Goal: Task Accomplishment & Management: Manage account settings

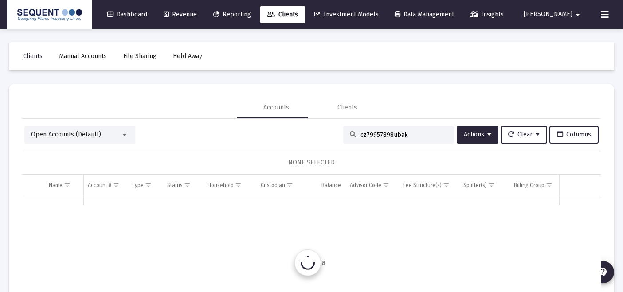
click at [375, 131] on input "cz79957898ubak" at bounding box center [403, 135] width 87 height 8
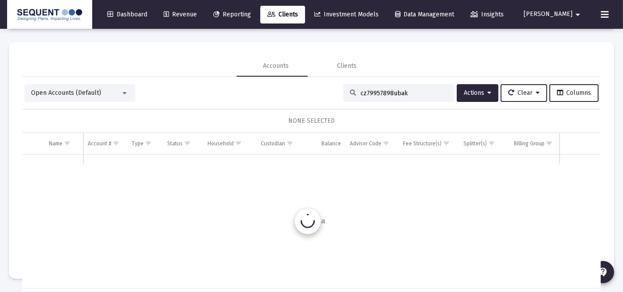
scroll to position [18, 0]
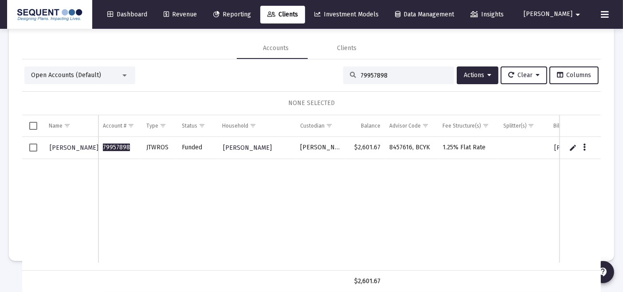
click at [415, 77] on input "79957898" at bounding box center [403, 76] width 87 height 8
click at [412, 77] on input "79957898" at bounding box center [403, 76] width 87 height 8
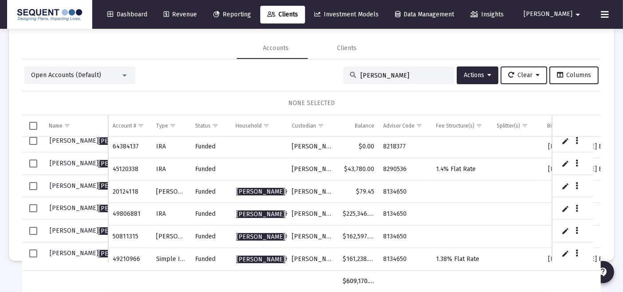
scroll to position [74, 0]
type input "[PERSON_NAME]"
click at [24, 189] on td "Data grid" at bounding box center [33, 185] width 22 height 23
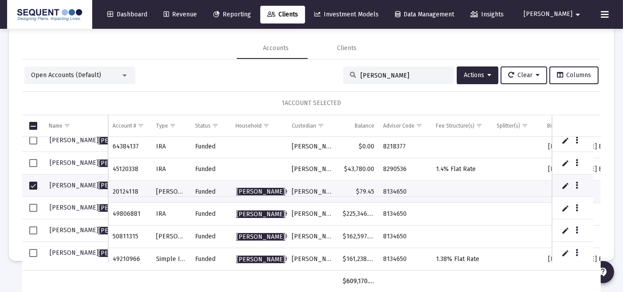
click at [34, 206] on span "Select row" at bounding box center [33, 208] width 8 height 8
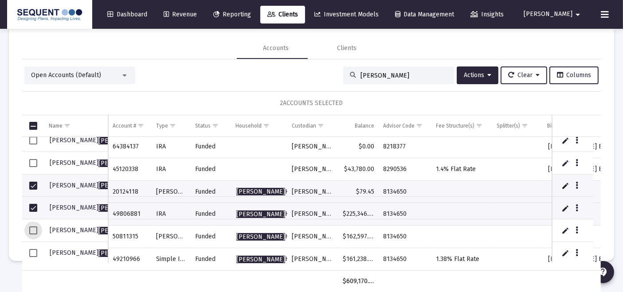
click at [33, 233] on span "Select row" at bounding box center [33, 231] width 8 height 8
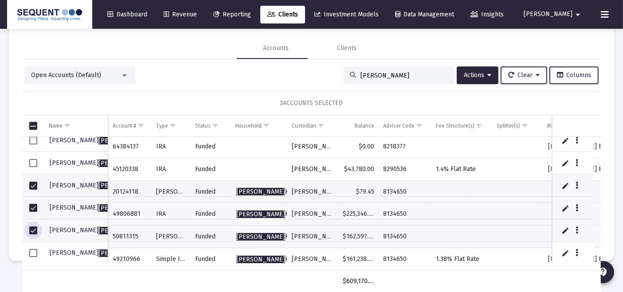
click at [35, 249] on span "Select row" at bounding box center [33, 253] width 8 height 8
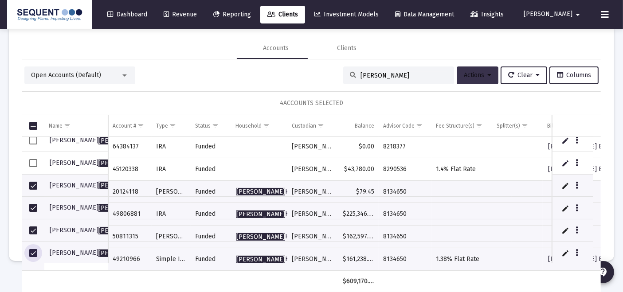
click at [481, 81] on button "Actions" at bounding box center [478, 75] width 42 height 18
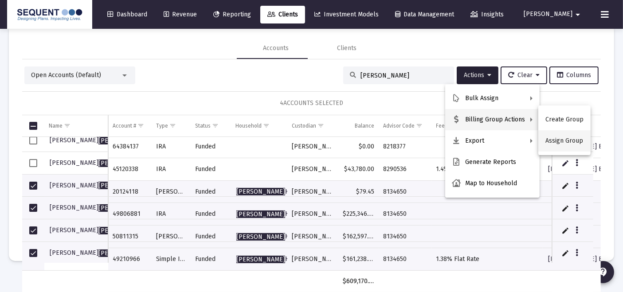
click at [568, 145] on button "Assign Group" at bounding box center [564, 140] width 52 height 21
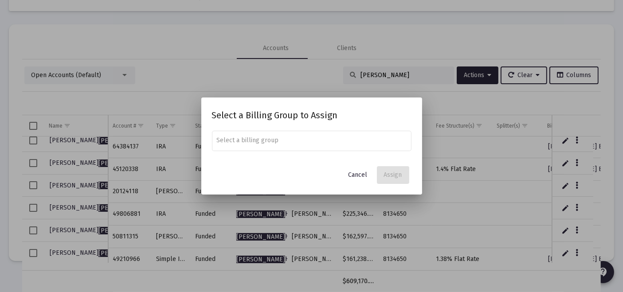
scroll to position [0, 0]
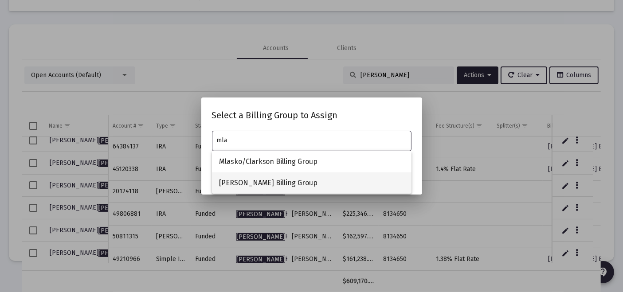
click at [332, 174] on span "[PERSON_NAME] Billing Group" at bounding box center [311, 182] width 185 height 21
type input "[PERSON_NAME] Billing Group"
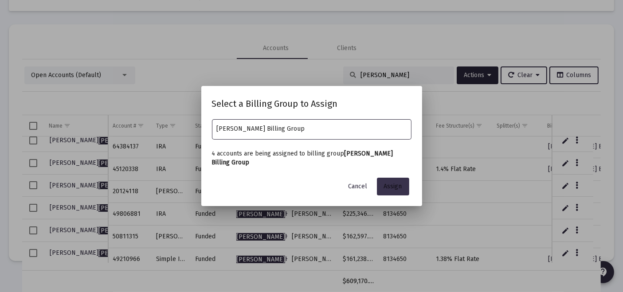
click at [404, 186] on button "Assign" at bounding box center [393, 187] width 32 height 18
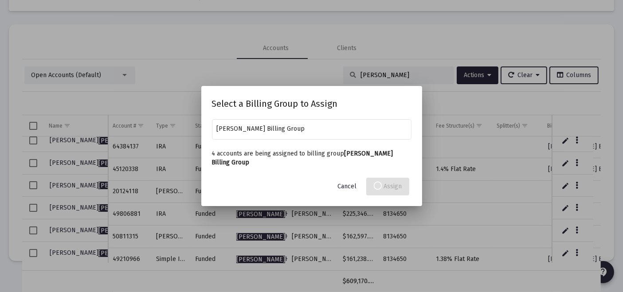
click at [34, 186] on div at bounding box center [311, 146] width 623 height 292
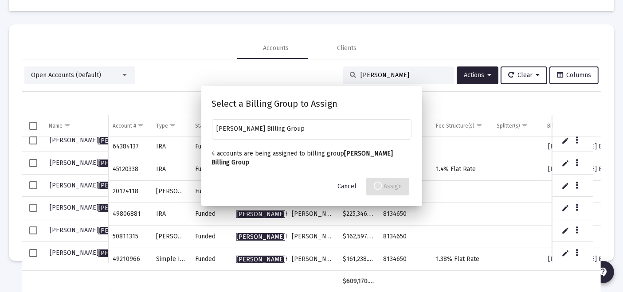
scroll to position [42, 0]
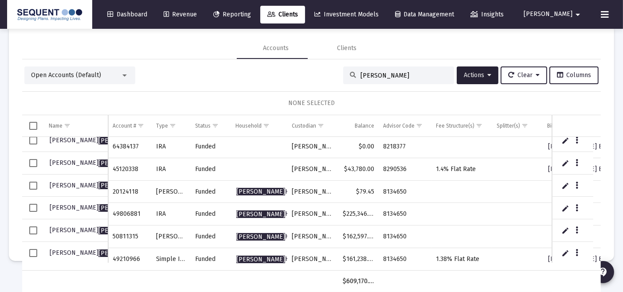
click at [36, 187] on span "Select row" at bounding box center [33, 186] width 8 height 8
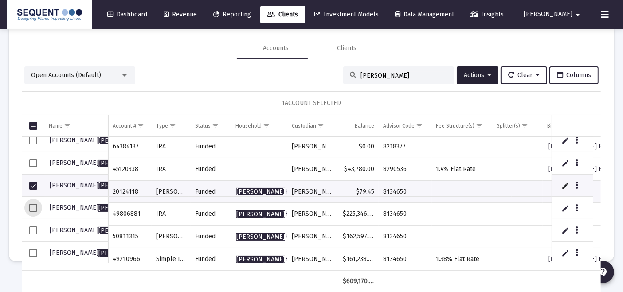
click at [32, 207] on span "Select row" at bounding box center [33, 208] width 8 height 8
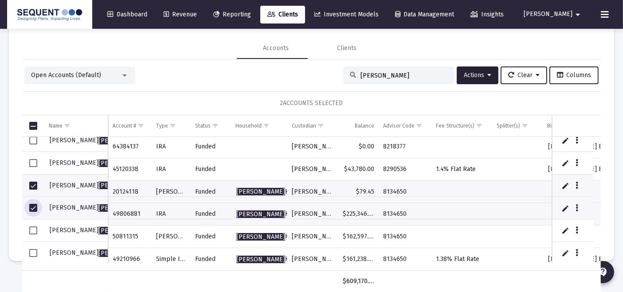
drag, startPoint x: 31, startPoint y: 221, endPoint x: 31, endPoint y: 229, distance: 8.4
click at [31, 223] on td "Data grid" at bounding box center [33, 230] width 22 height 23
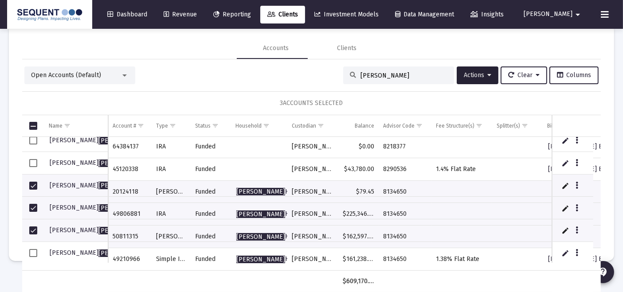
drag, startPoint x: 32, startPoint y: 244, endPoint x: 34, endPoint y: 249, distance: 5.2
click at [33, 245] on td "Data grid" at bounding box center [33, 253] width 22 height 23
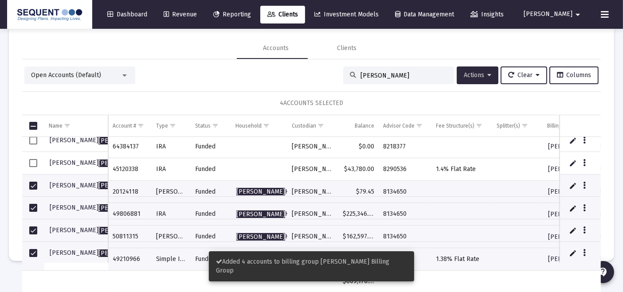
click at [465, 79] on button "Actions" at bounding box center [478, 75] width 42 height 18
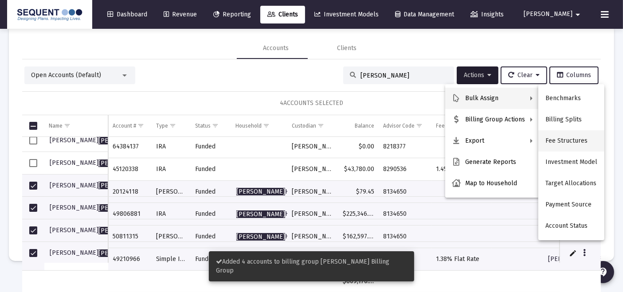
click at [566, 138] on button "Fee Structures" at bounding box center [571, 140] width 66 height 21
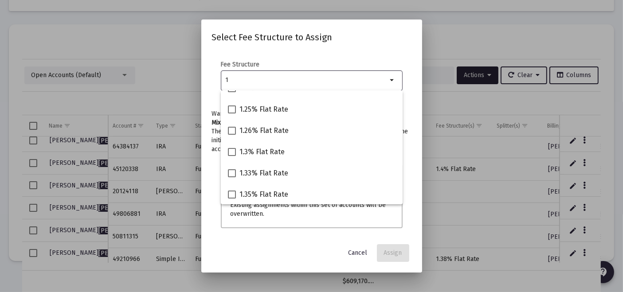
scroll to position [0, 0]
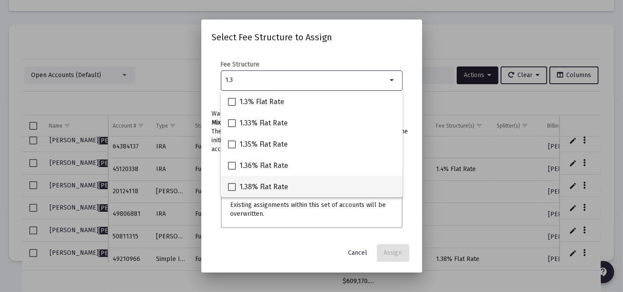
type input "1.3"
click at [269, 184] on span "1.38% Flat Rate" at bounding box center [263, 187] width 49 height 11
click at [232, 191] on input "1.38% Flat Rate" at bounding box center [231, 191] width 0 height 0
checkbox input "true"
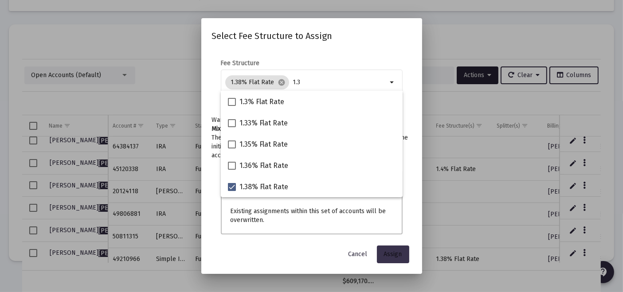
click at [388, 258] on span "Assign" at bounding box center [393, 254] width 18 height 8
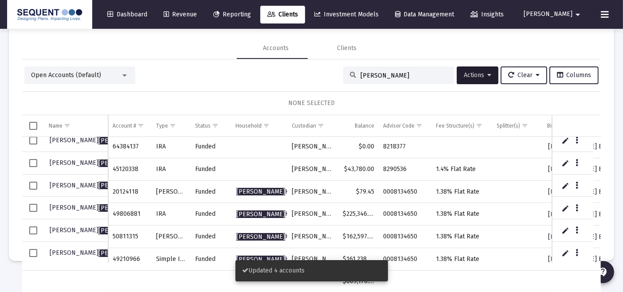
scroll to position [74, 0]
